Goal: Task Accomplishment & Management: Manage account settings

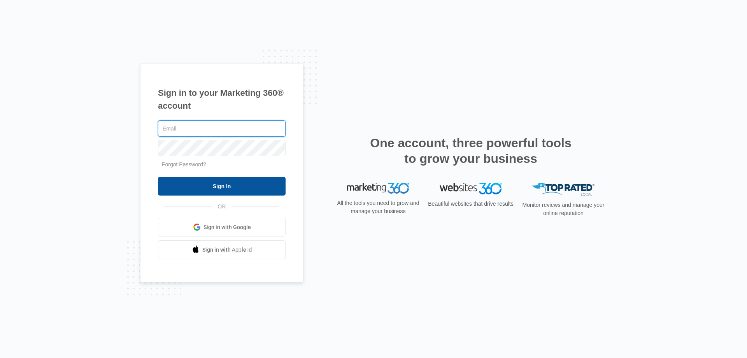
type input "[EMAIL_ADDRESS][DOMAIN_NAME]"
click at [230, 187] on input "Sign In" at bounding box center [222, 186] width 128 height 19
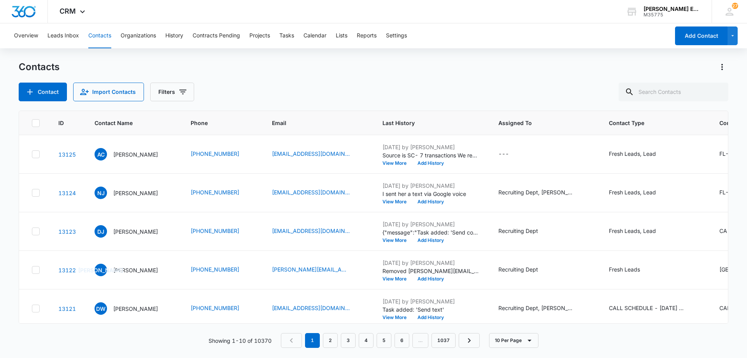
click at [102, 33] on button "Contacts" at bounding box center [99, 35] width 23 height 25
click at [689, 97] on input "text" at bounding box center [674, 91] width 110 height 19
paste input "225192962"
type input "2"
type input "song"
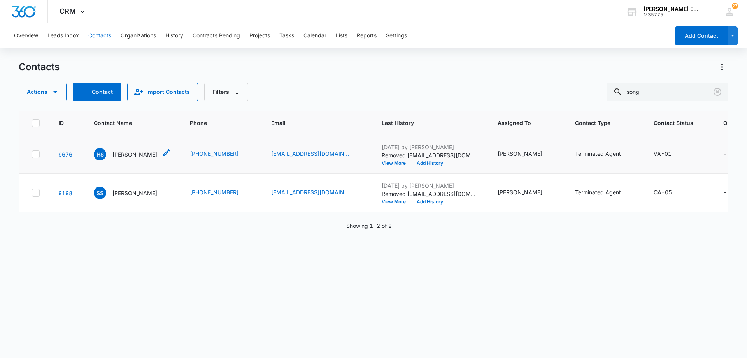
click at [134, 158] on p "[PERSON_NAME]" at bounding box center [134, 154] width 45 height 8
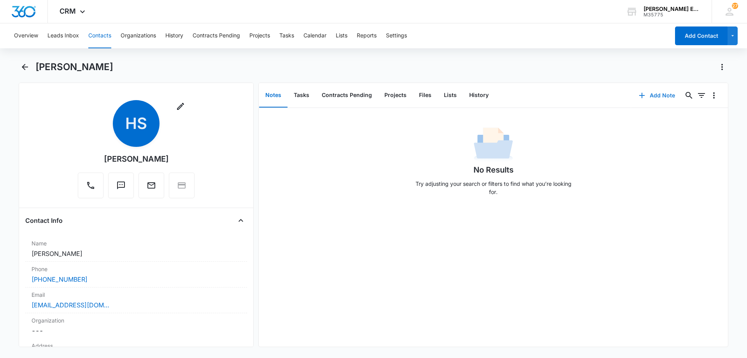
click at [651, 100] on button "Add Note" at bounding box center [657, 95] width 52 height 19
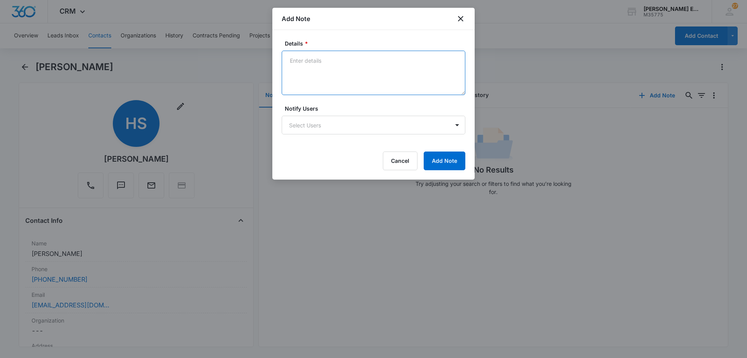
click at [357, 74] on textarea "Details *" at bounding box center [374, 73] width 184 height 44
paste textarea "[DATE]"
type textarea "Terminated due to Expired License (License Expiry Date: [DATE])"
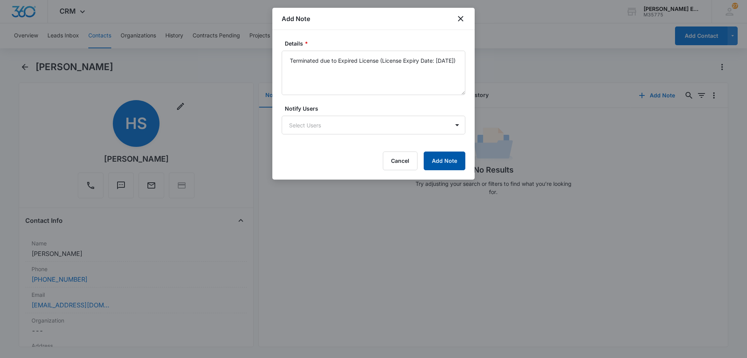
click at [442, 155] on button "Add Note" at bounding box center [445, 160] width 42 height 19
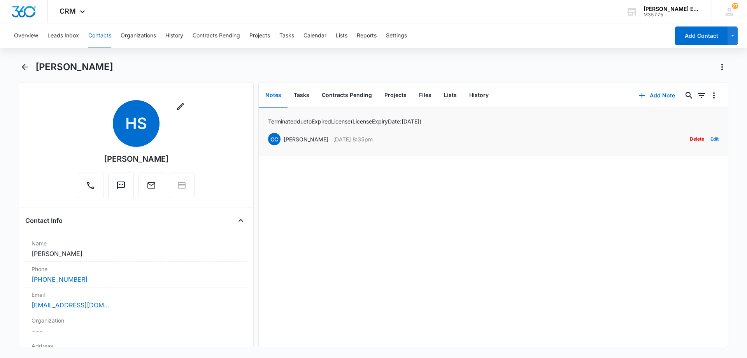
click at [711, 140] on button "Edit" at bounding box center [715, 139] width 8 height 15
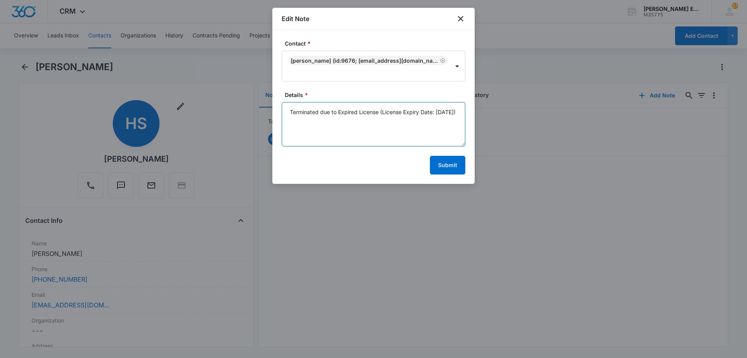
drag, startPoint x: 315, startPoint y: 120, endPoint x: 282, endPoint y: 120, distance: 33.1
click at [282, 120] on textarea "Terminated due to Expired License (License Expiry Date: [DATE])" at bounding box center [374, 124] width 184 height 44
click at [460, 164] on button "Submit" at bounding box center [447, 165] width 35 height 19
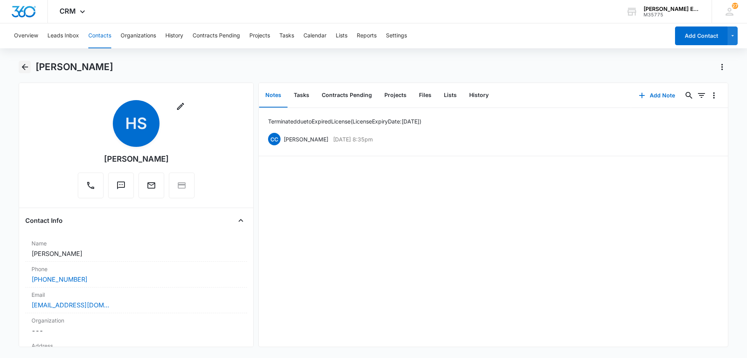
click at [27, 67] on icon "Back" at bounding box center [25, 67] width 6 height 6
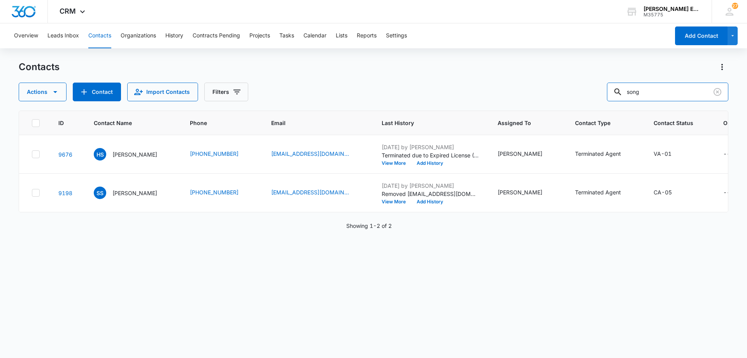
drag, startPoint x: 626, startPoint y: 93, endPoint x: 600, endPoint y: 94, distance: 26.1
click at [600, 94] on div "Actions Contact Import Contacts Filters song" at bounding box center [374, 91] width 710 height 19
type input "[PERSON_NAME]"
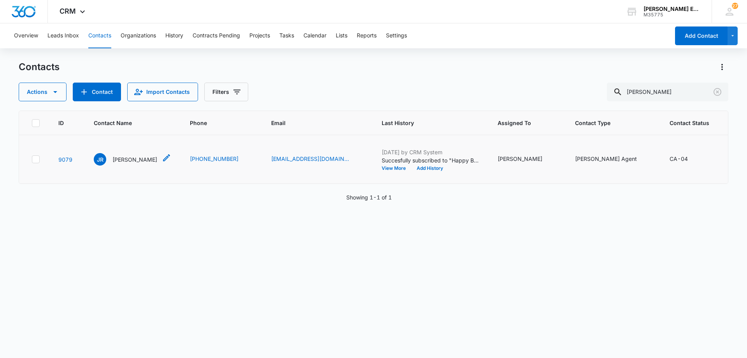
click at [137, 163] on p "[PERSON_NAME]" at bounding box center [134, 159] width 45 height 8
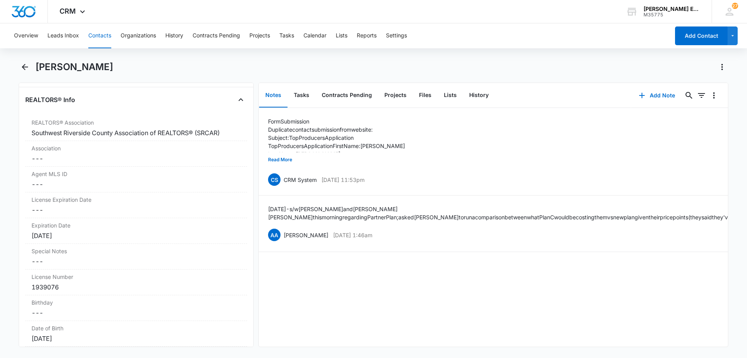
scroll to position [623, 0]
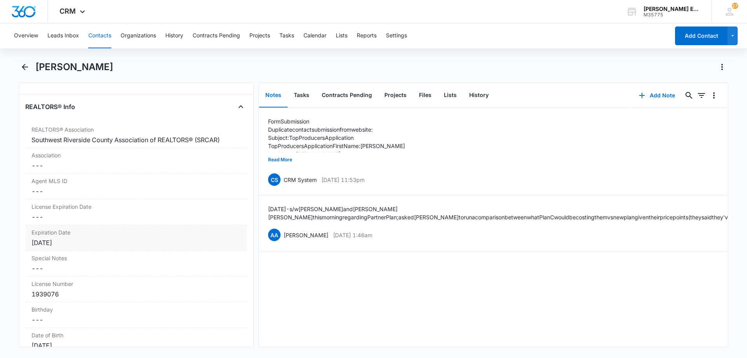
click at [125, 240] on div "[DATE]" at bounding box center [136, 242] width 209 height 9
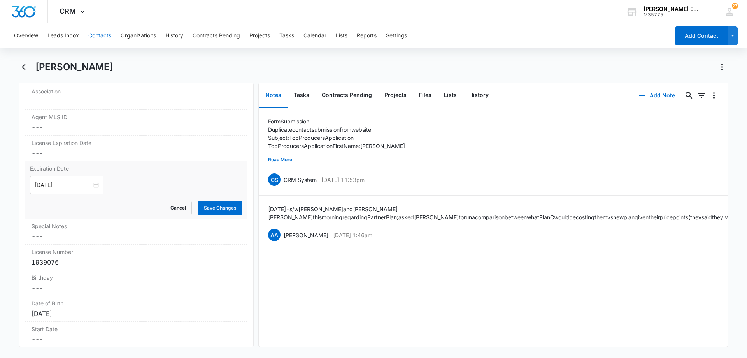
scroll to position [700, 0]
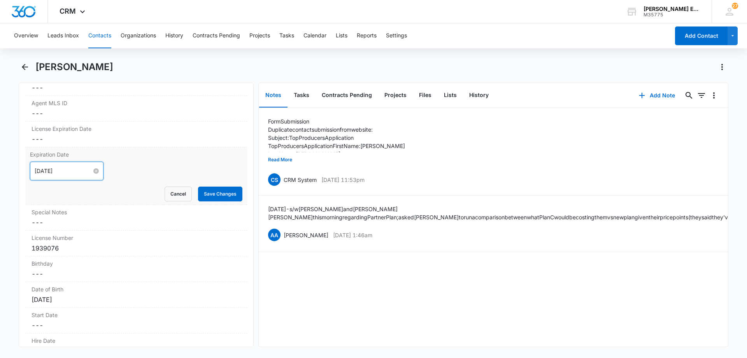
click at [70, 171] on input "[DATE]" at bounding box center [63, 171] width 57 height 9
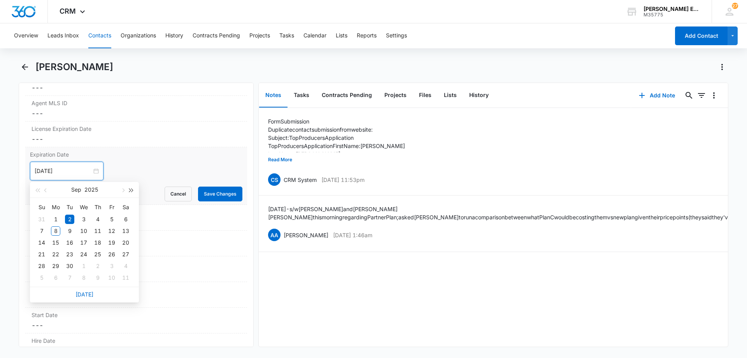
click at [132, 191] on span "button" at bounding box center [132, 190] width 4 height 4
type input "[DATE]"
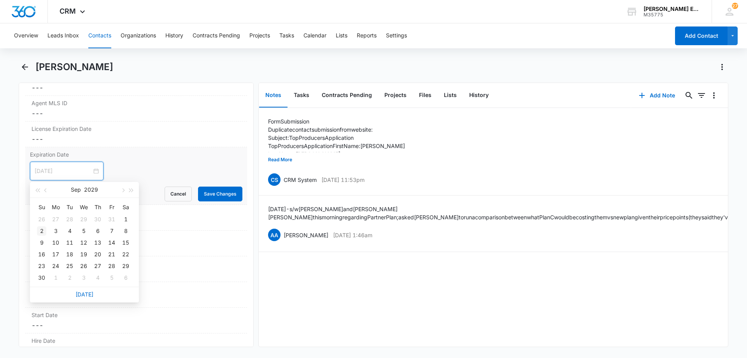
click at [42, 230] on div "2" at bounding box center [41, 230] width 9 height 9
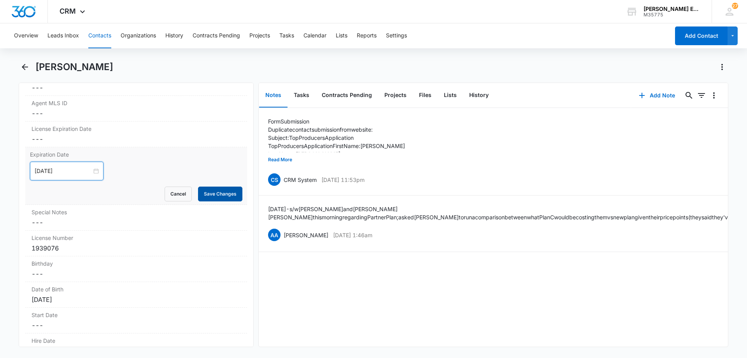
click at [219, 193] on button "Save Changes" at bounding box center [220, 193] width 44 height 15
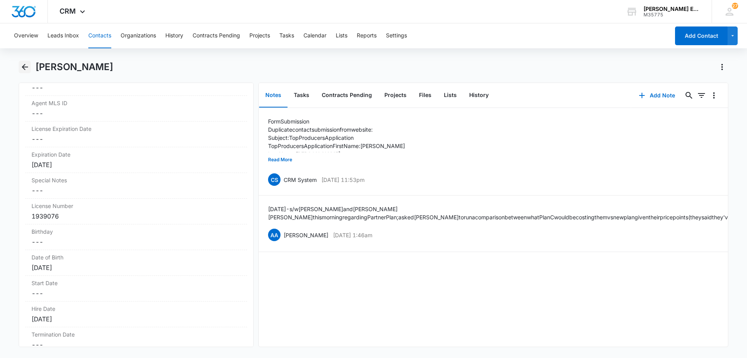
click at [26, 67] on icon "Back" at bounding box center [25, 67] width 6 height 6
